Goal: Task Accomplishment & Management: Use online tool/utility

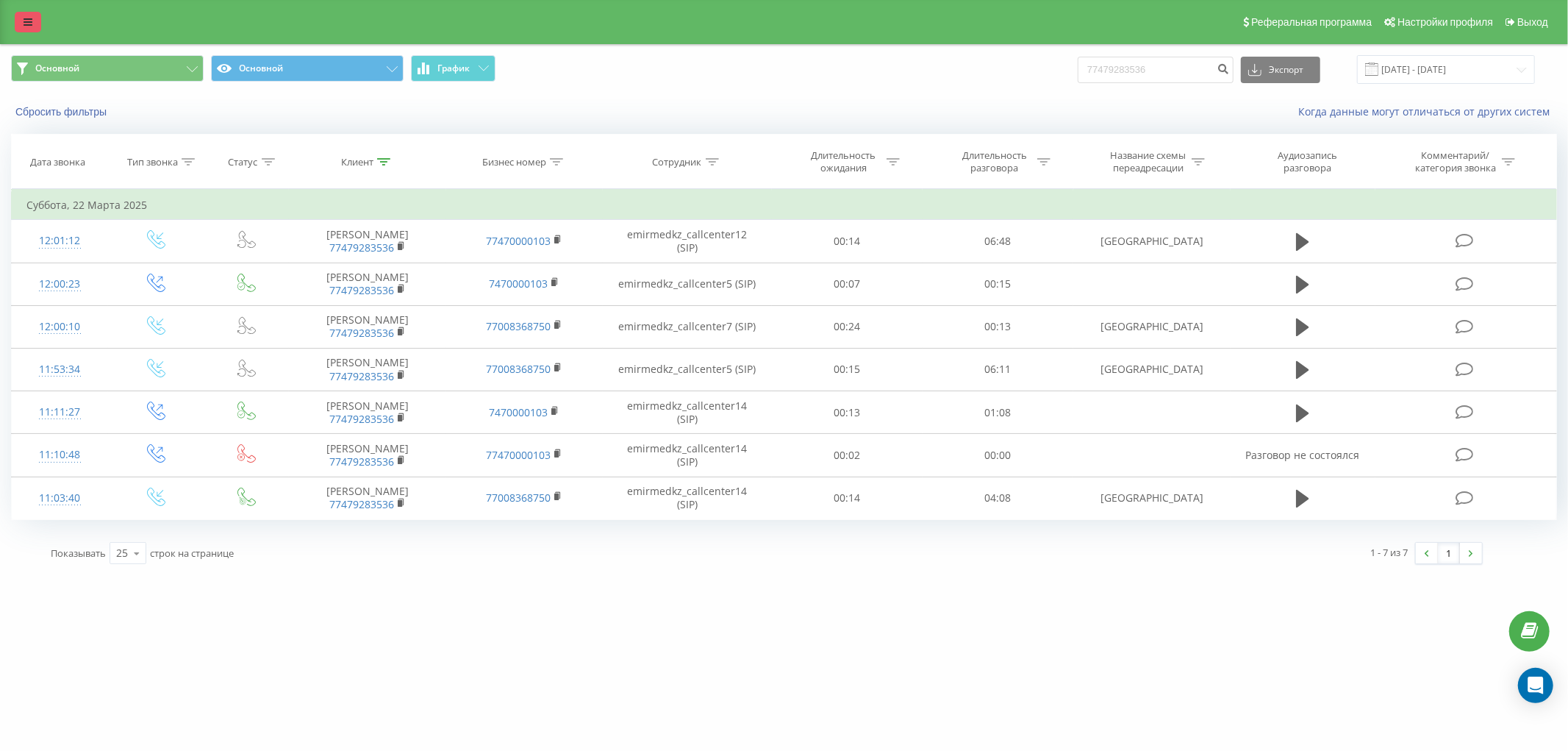
click at [31, 17] on icon at bounding box center [27, 21] width 9 height 11
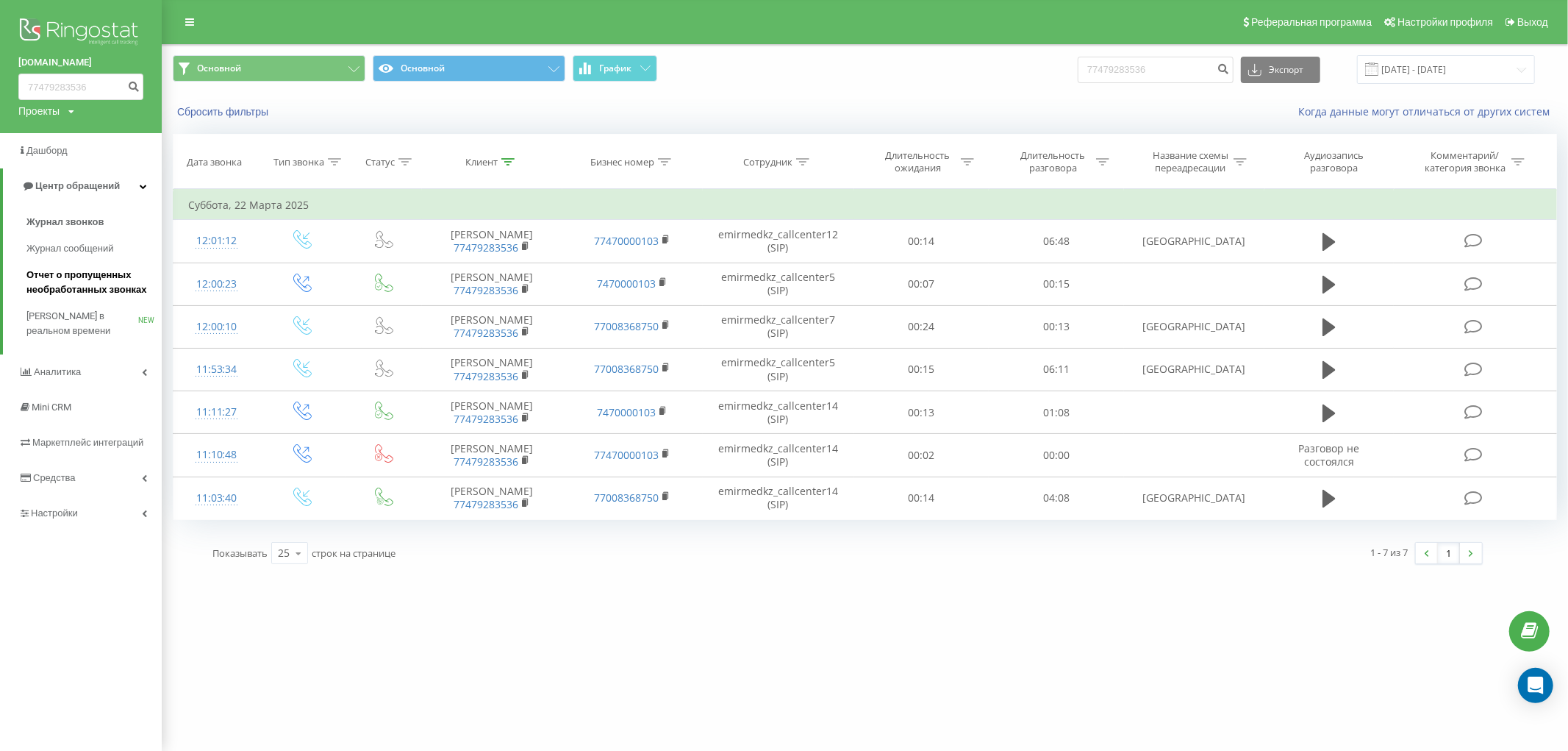
click at [116, 277] on span "Отчет о пропущенных необработанных звонках" at bounding box center [90, 282] width 128 height 29
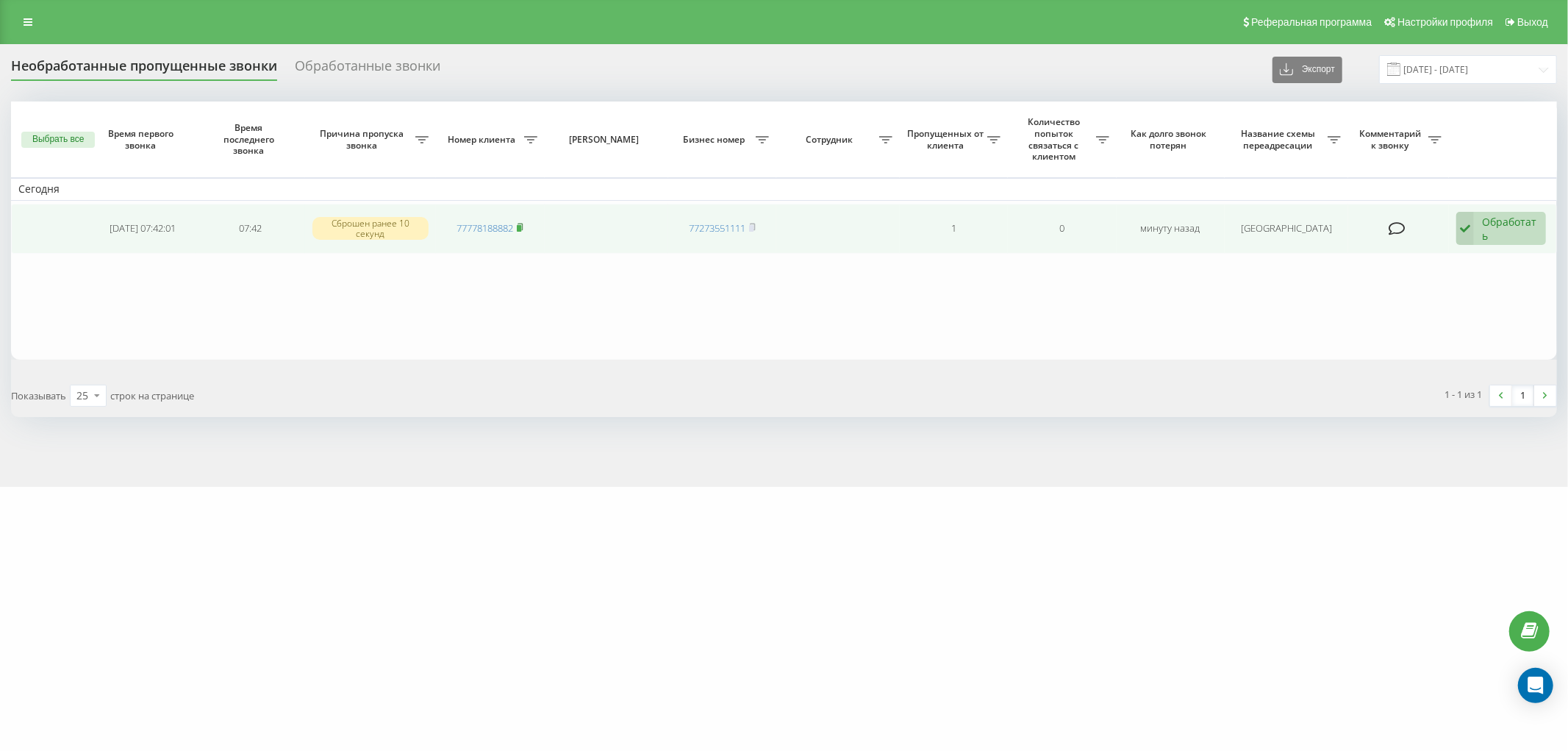
click at [524, 224] on icon at bounding box center [521, 227] width 5 height 7
click at [1513, 236] on div "Обработать" at bounding box center [1511, 228] width 56 height 28
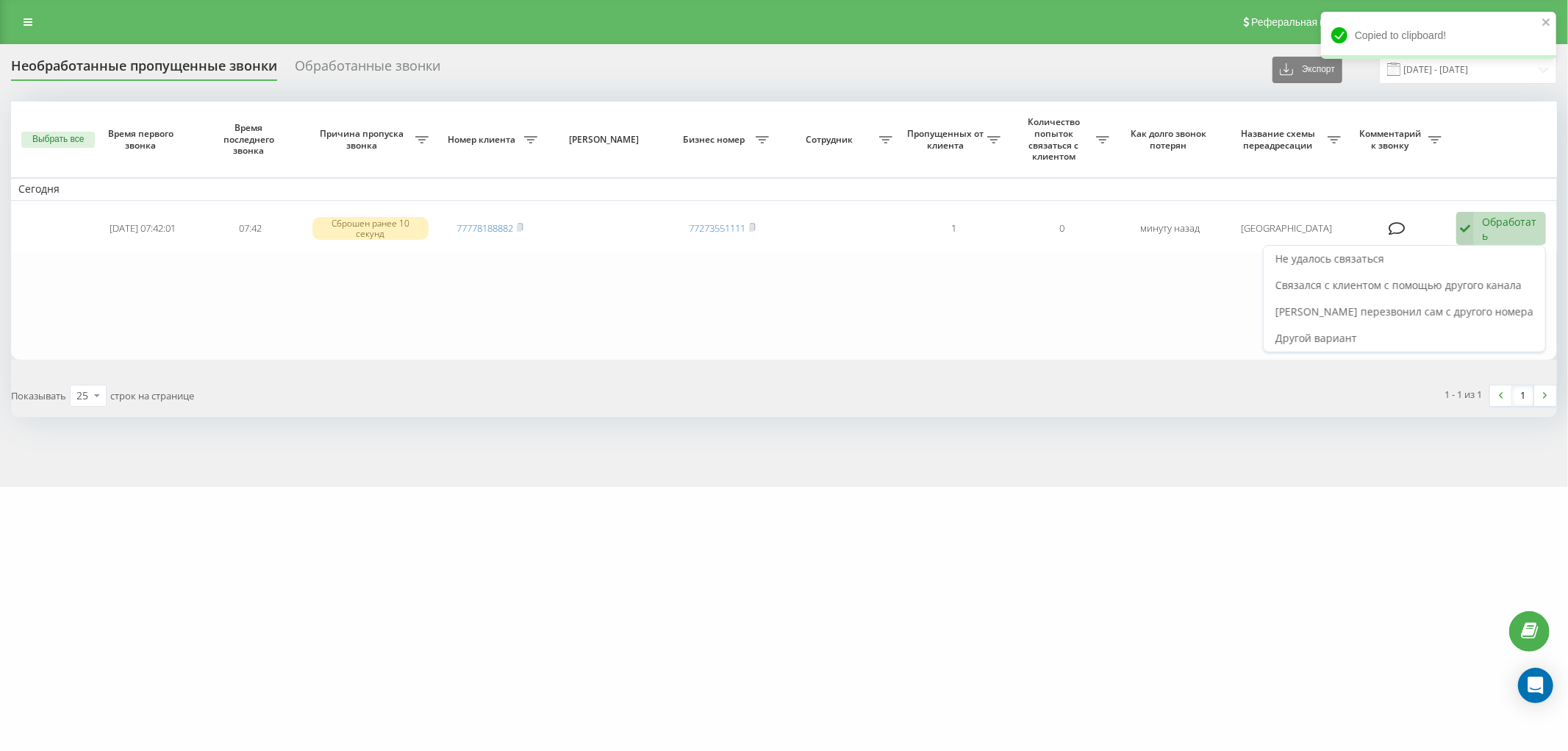
click at [1386, 267] on div "Не удалось связаться" at bounding box center [1404, 258] width 281 height 26
